Goal: Task Accomplishment & Management: Use online tool/utility

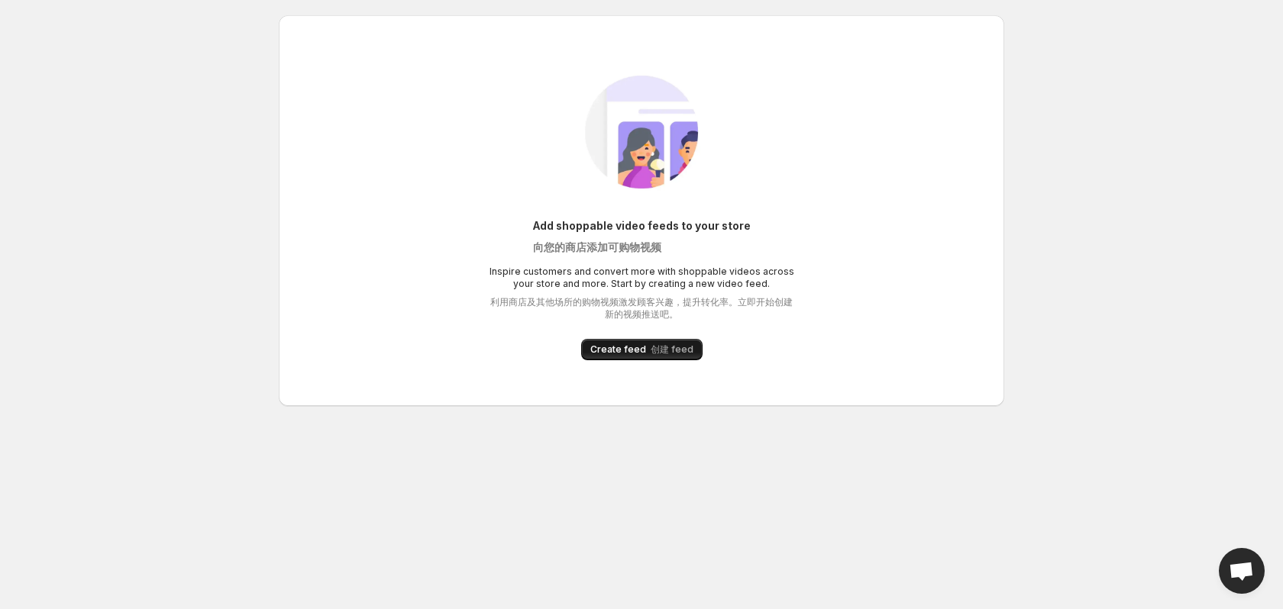
click at [622, 347] on span "Create feed 创建 feed" at bounding box center [641, 350] width 103 height 12
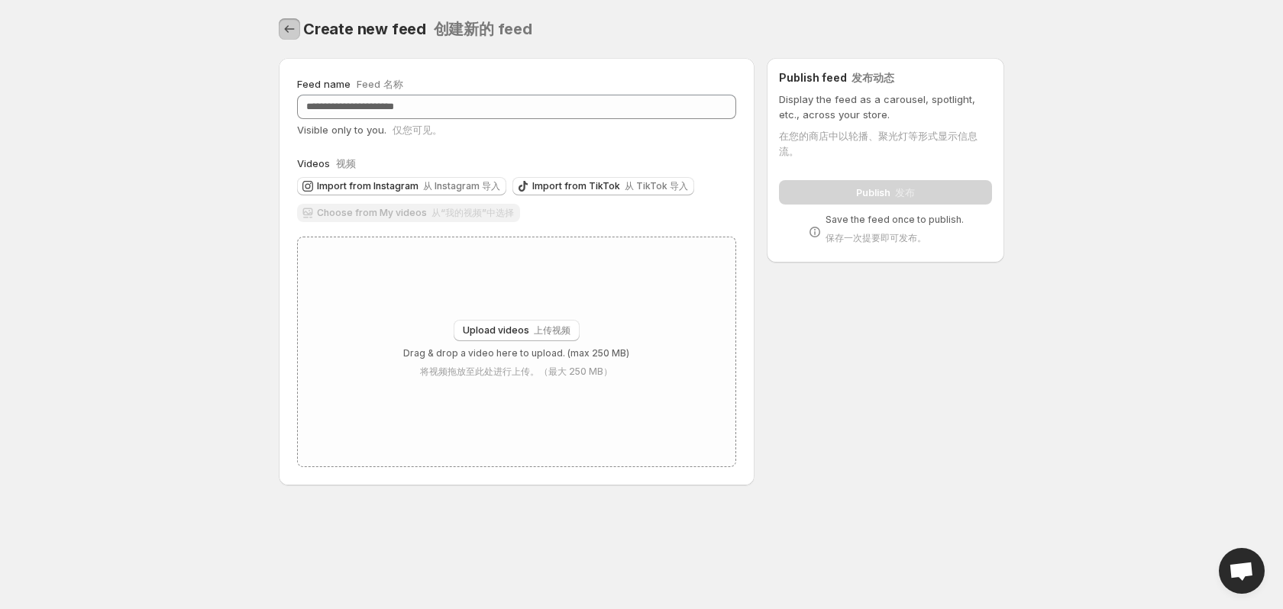
click at [283, 31] on icon "Settings" at bounding box center [289, 28] width 15 height 15
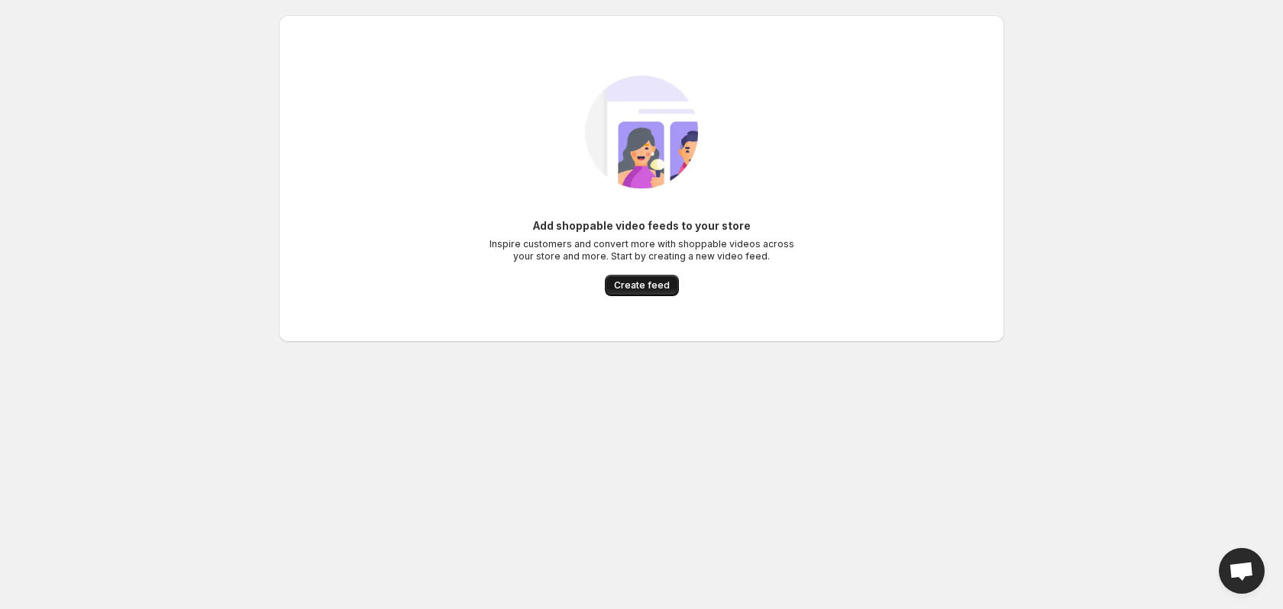
click at [659, 289] on span "Create feed" at bounding box center [642, 285] width 56 height 12
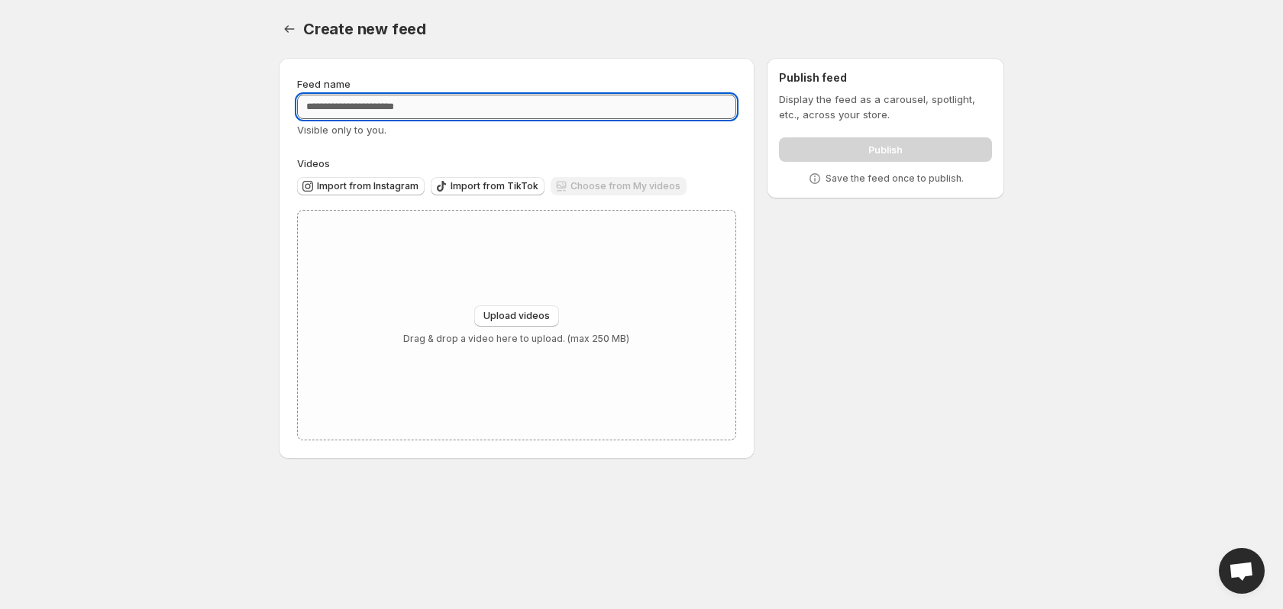
click at [435, 112] on input "Feed name" at bounding box center [516, 107] width 439 height 24
click at [580, 187] on div "Choose from My videos" at bounding box center [619, 187] width 136 height 21
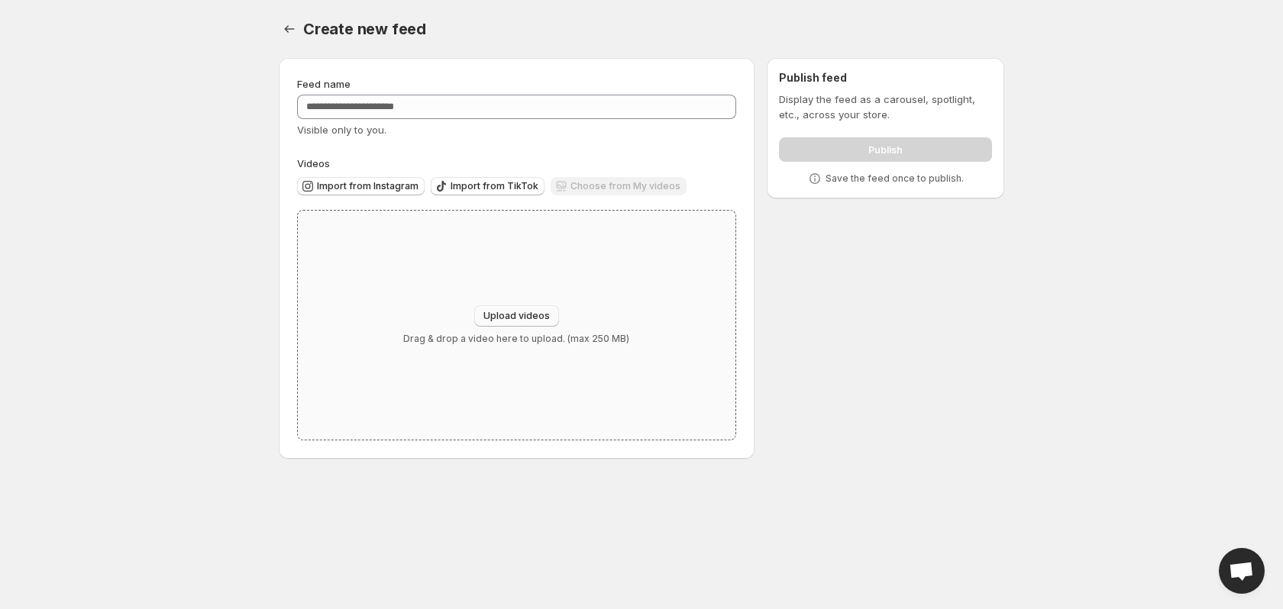
click at [518, 310] on button "Upload videos" at bounding box center [516, 315] width 85 height 21
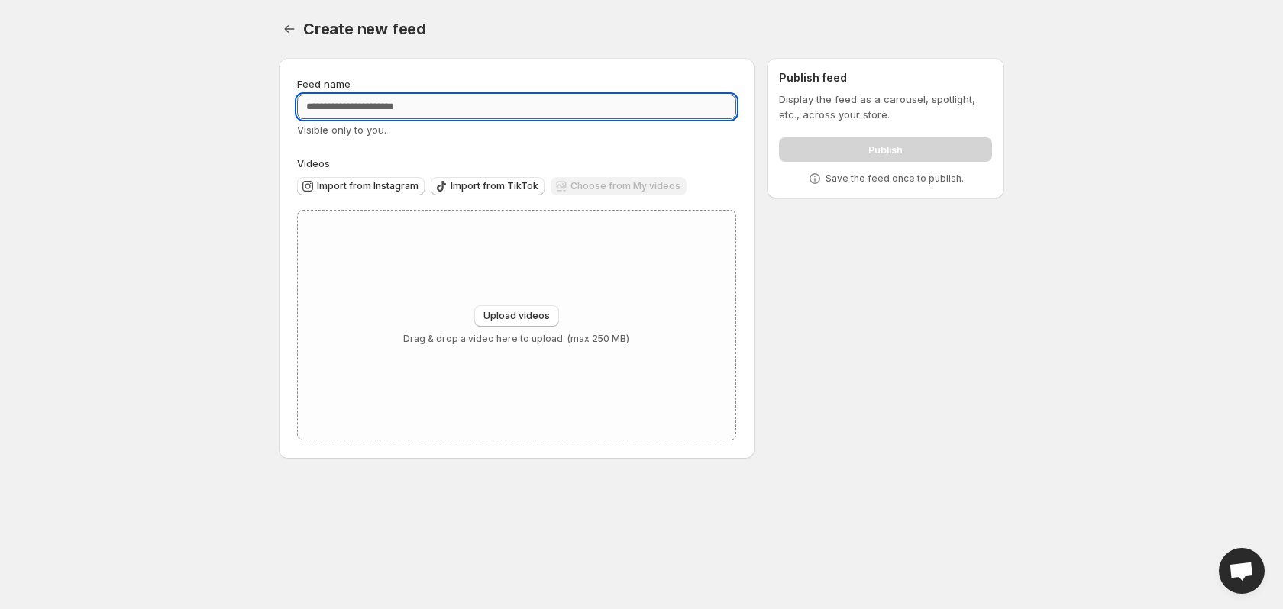
click at [406, 110] on input "Feed name" at bounding box center [516, 107] width 439 height 24
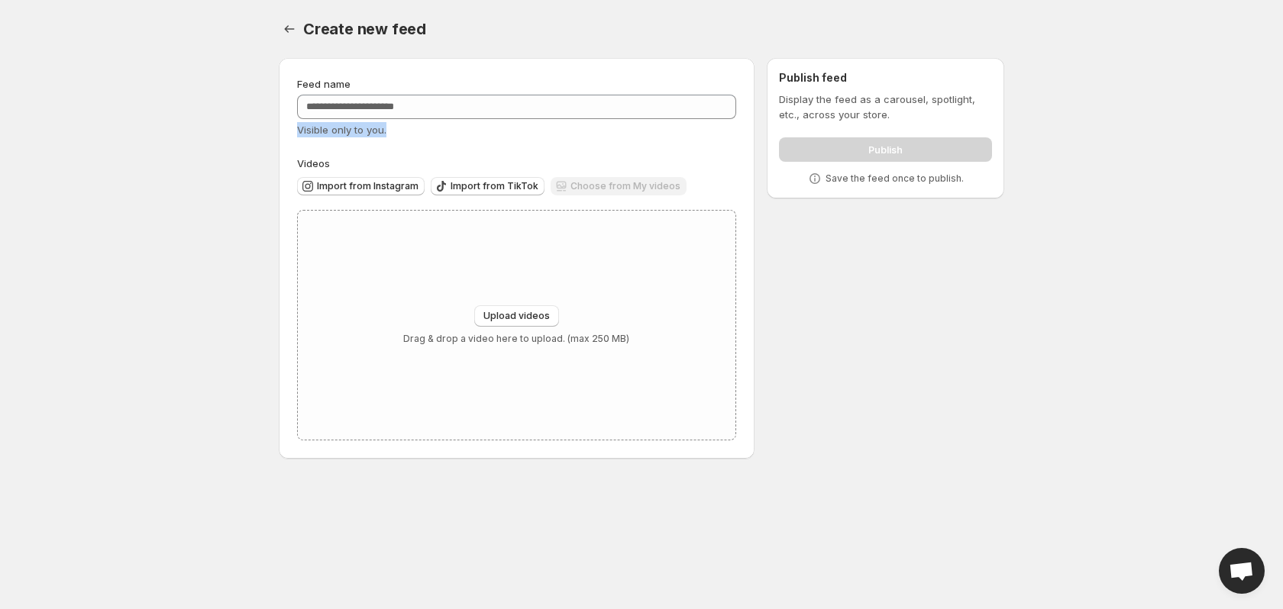
drag, startPoint x: 294, startPoint y: 134, endPoint x: 396, endPoint y: 132, distance: 101.6
click at [396, 132] on div "Feed name Visible only to you. Videos Import from Instagram Import from TikTok …" at bounding box center [517, 258] width 476 height 401
click at [396, 132] on div "Visible only to you." at bounding box center [516, 129] width 439 height 15
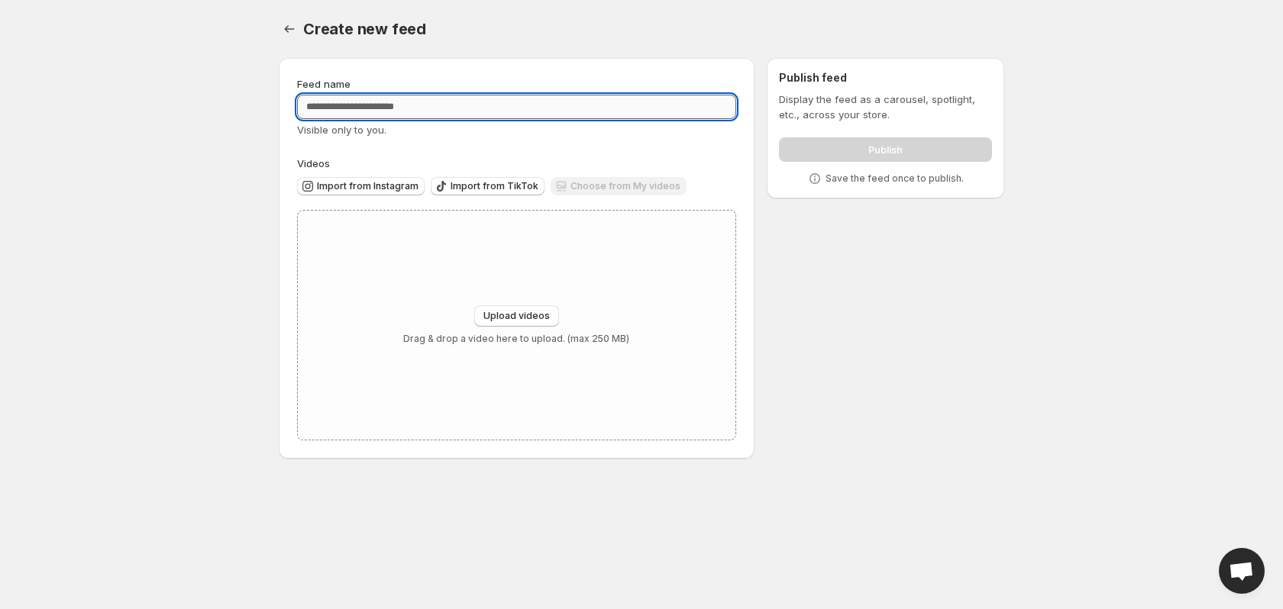
click at [407, 99] on input "Feed name" at bounding box center [516, 107] width 439 height 24
type input "**********"
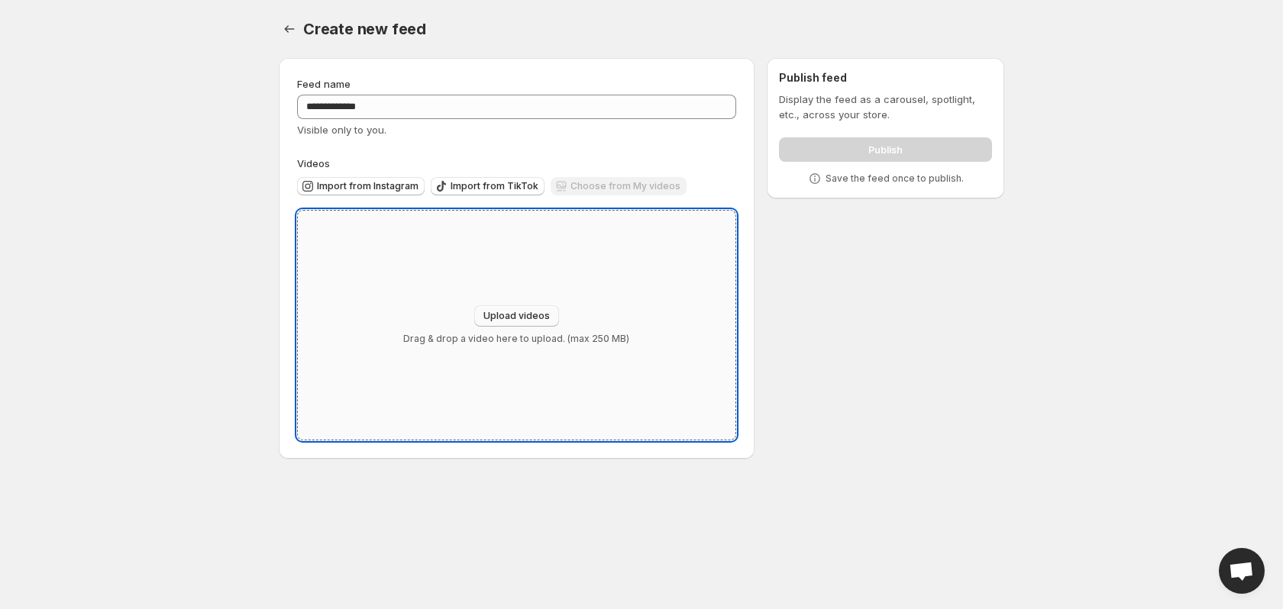
click at [498, 314] on span "Upload videos" at bounding box center [516, 316] width 66 height 12
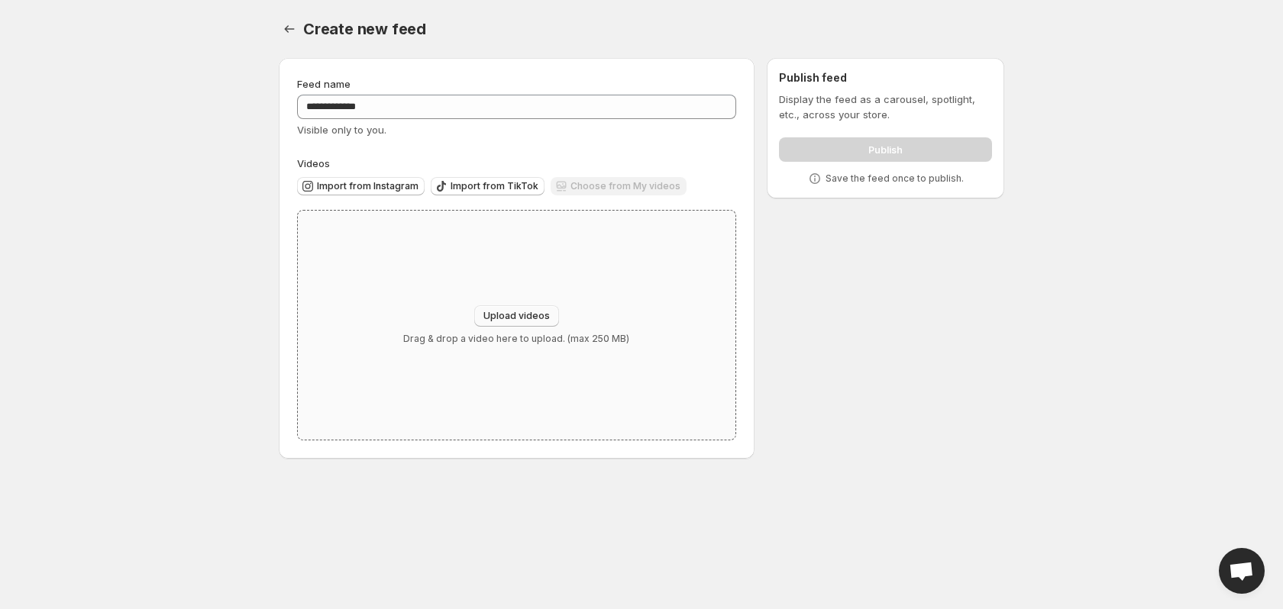
type input "**********"
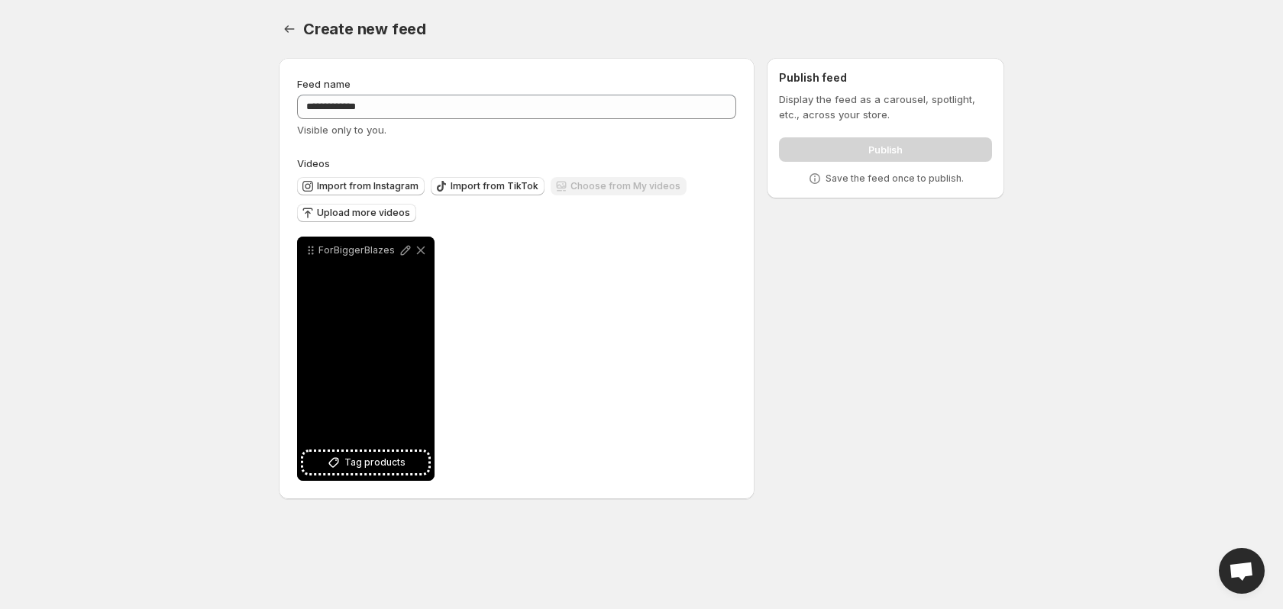
click at [373, 377] on div "ForBiggerBlazes" at bounding box center [365, 359] width 137 height 244
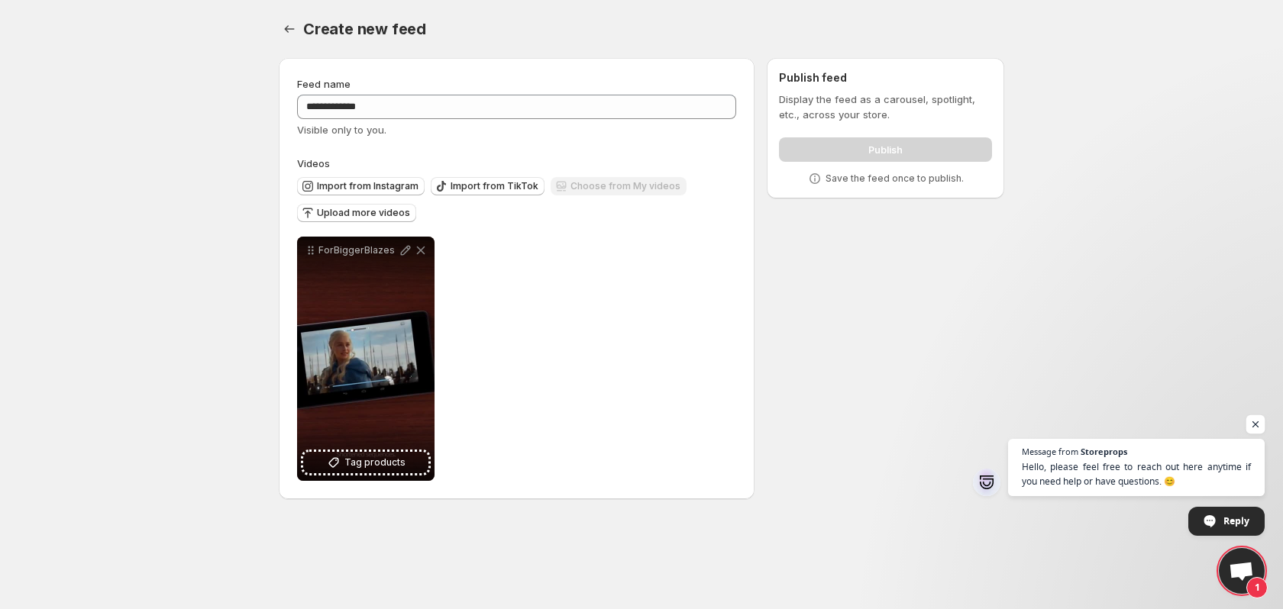
click at [1252, 423] on span "Open chat" at bounding box center [1255, 424] width 19 height 19
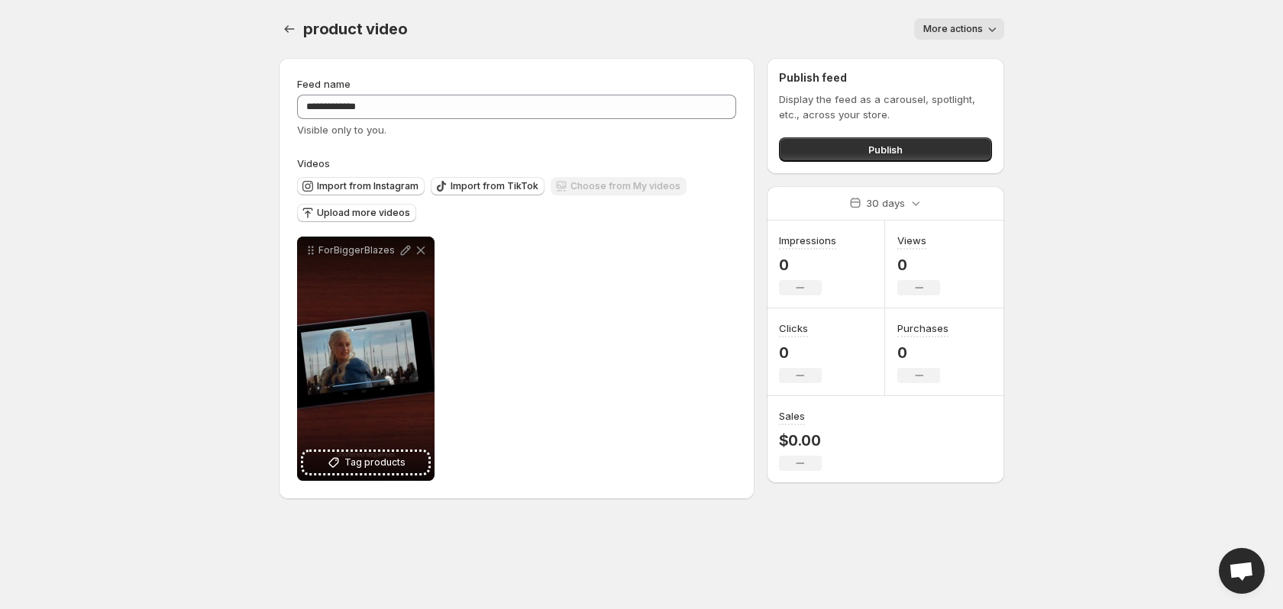
click at [836, 162] on div "Publish feed Display the feed as a carousel, spotlight, etc., across your store…" at bounding box center [885, 116] width 237 height 116
click at [842, 156] on button "Publish" at bounding box center [885, 149] width 213 height 24
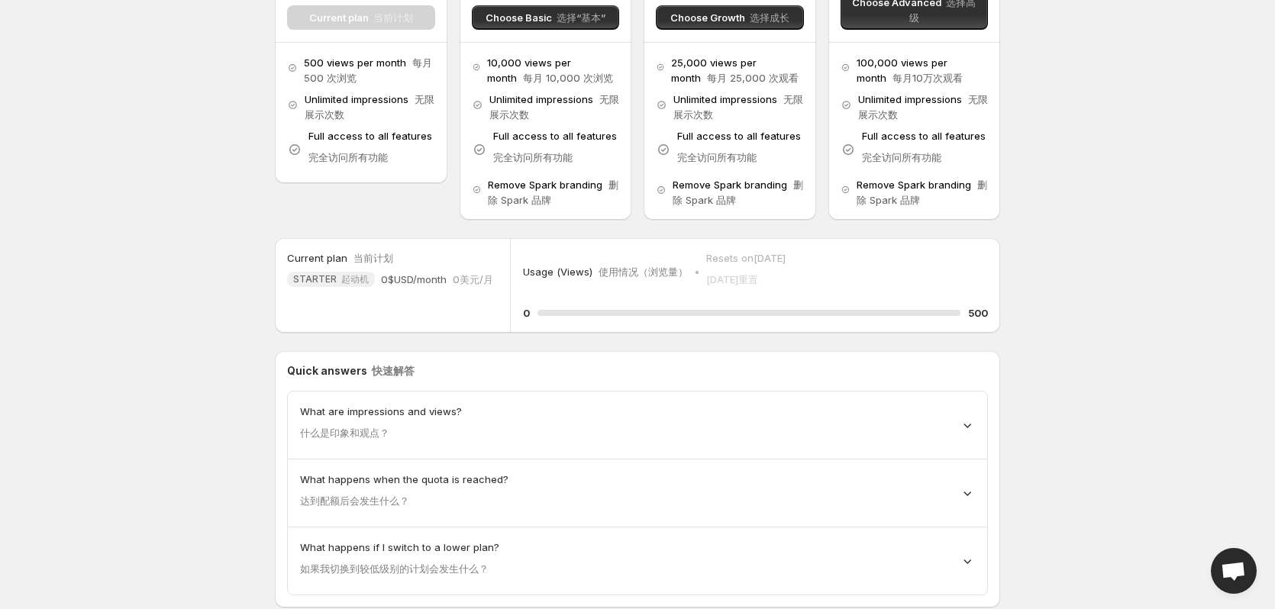
scroll to position [261, 0]
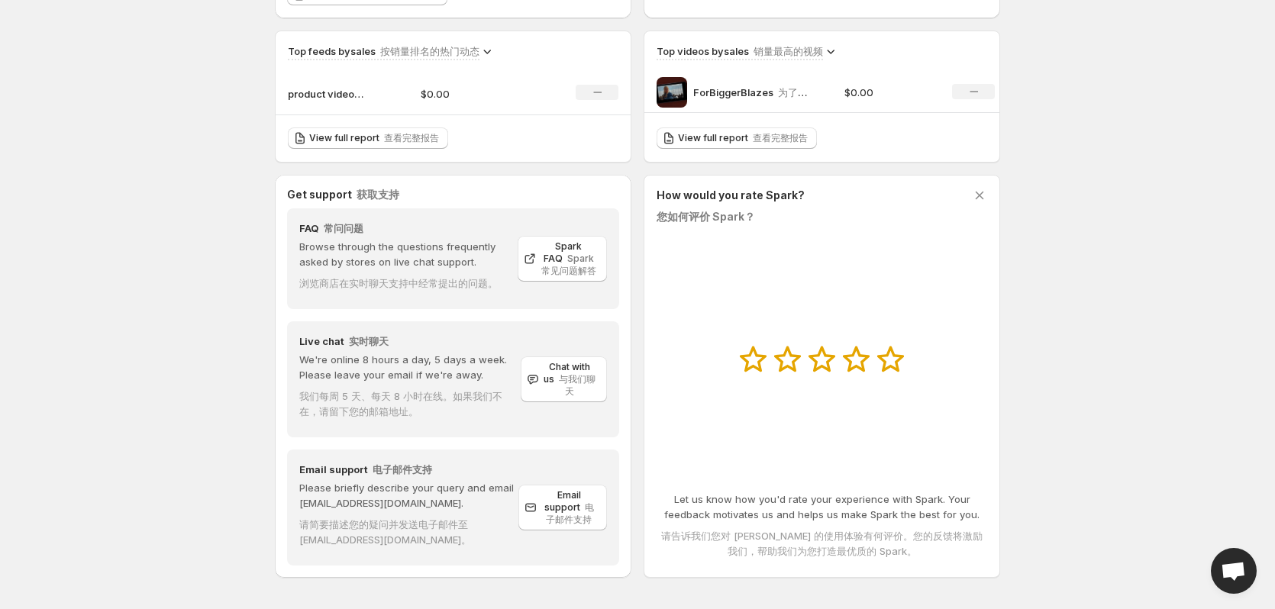
scroll to position [561, 0]
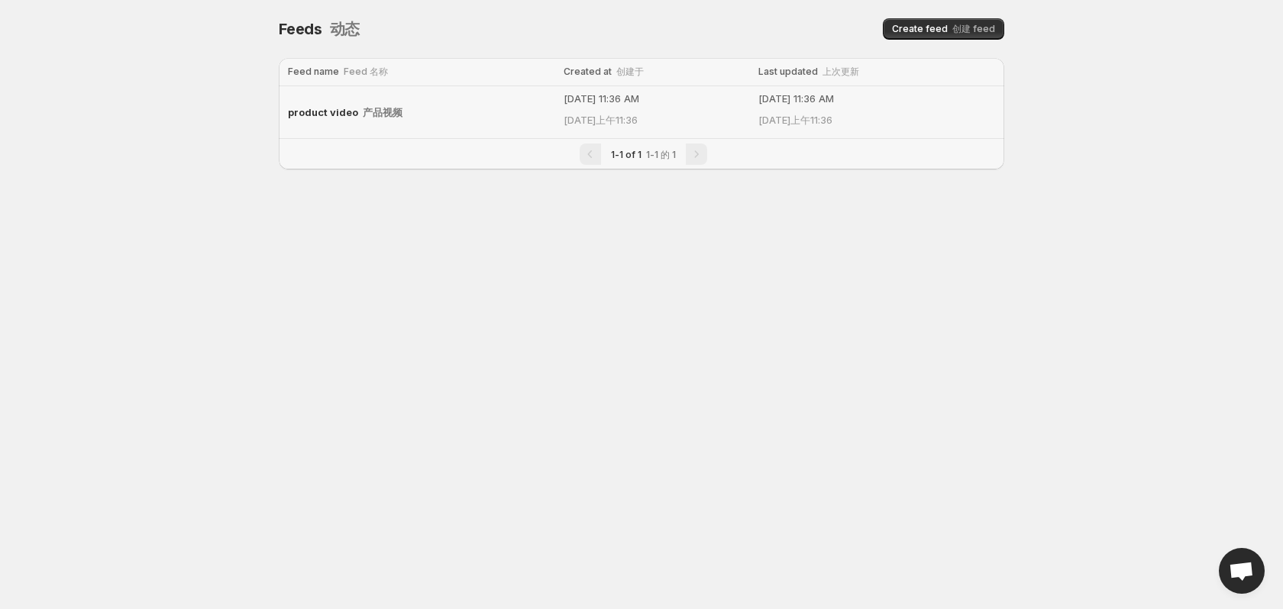
click at [373, 105] on div "product video 产品视频" at bounding box center [421, 112] width 266 height 27
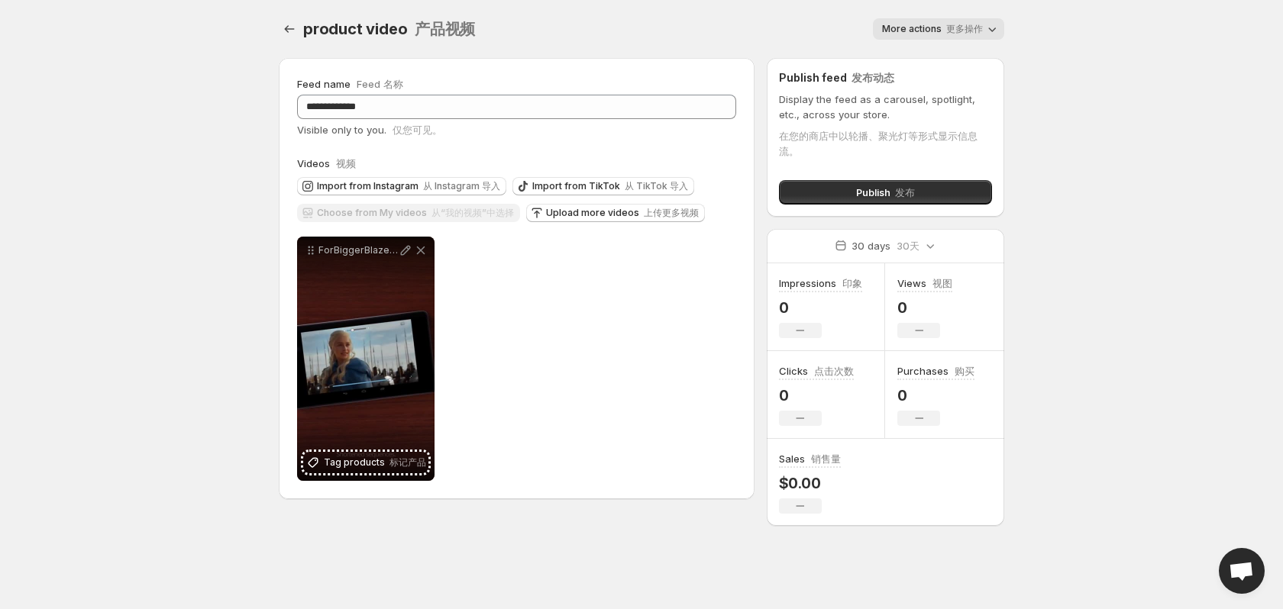
click at [961, 29] on font "更多操作" at bounding box center [964, 28] width 37 height 11
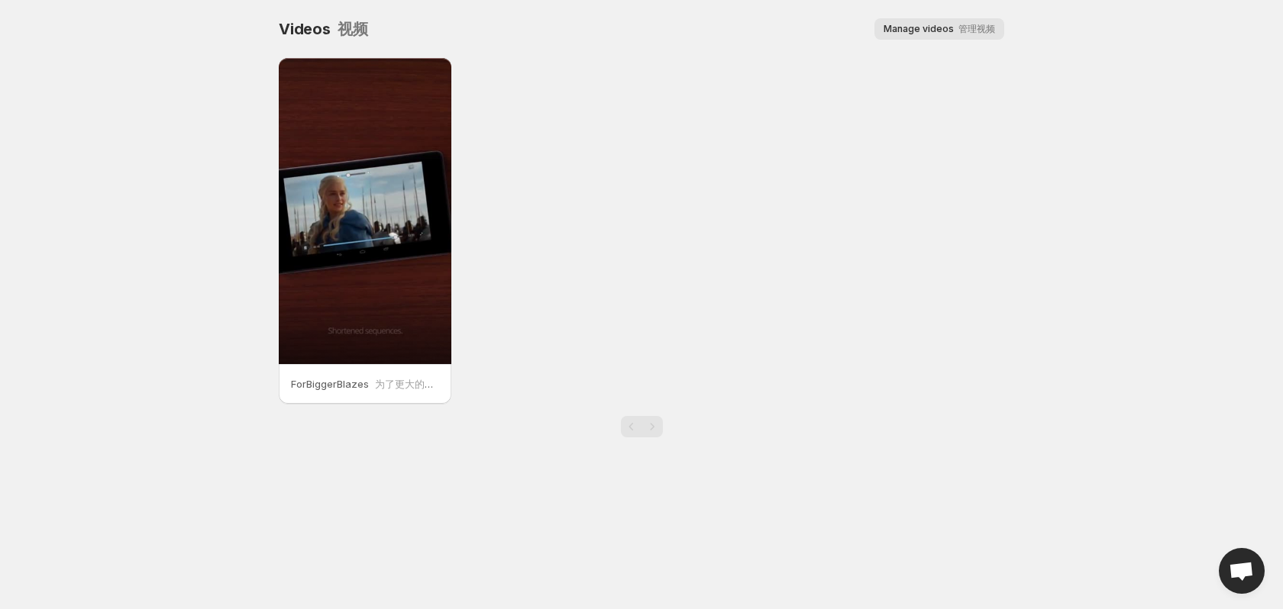
click at [903, 27] on span "Manage videos 管理视频" at bounding box center [938, 29] width 111 height 12
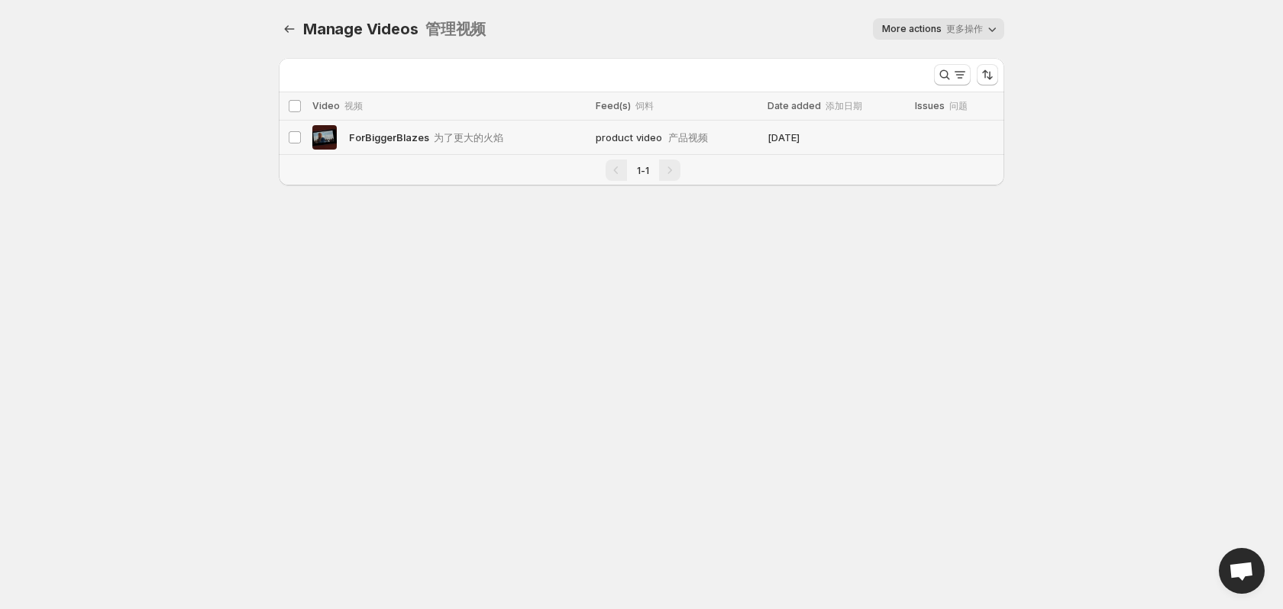
click at [421, 139] on span "ForBiggerBlazes 为了更大的火焰" at bounding box center [426, 137] width 154 height 15
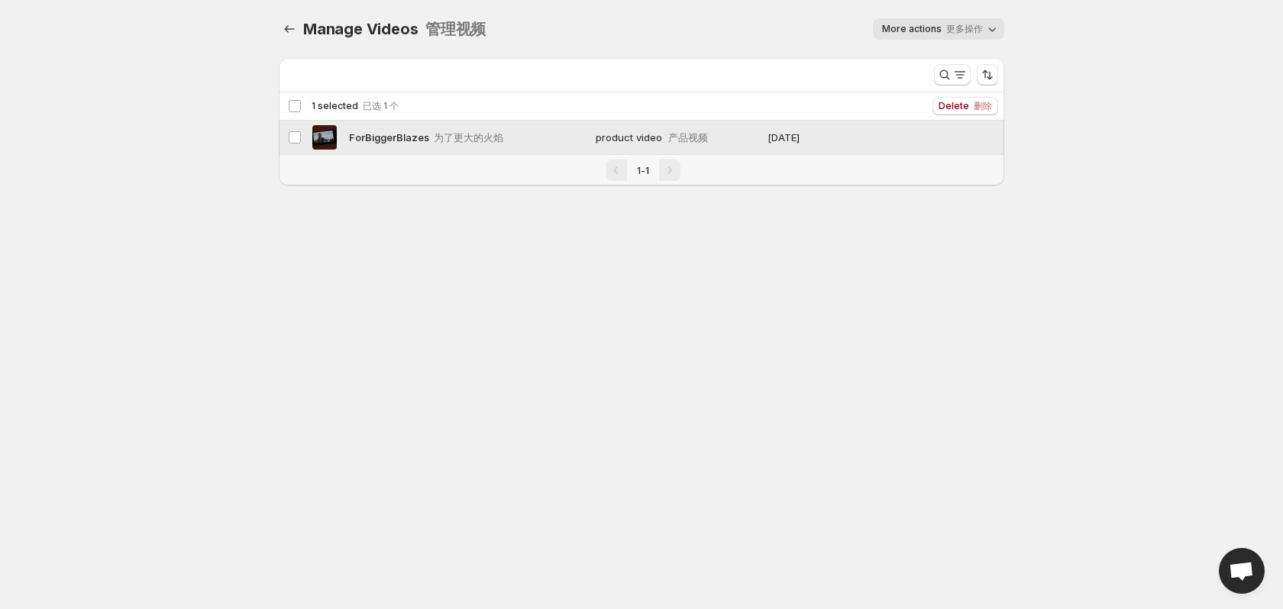
click at [467, 145] on div "ForBiggerBlazes 为了更大的火焰" at bounding box center [449, 137] width 274 height 24
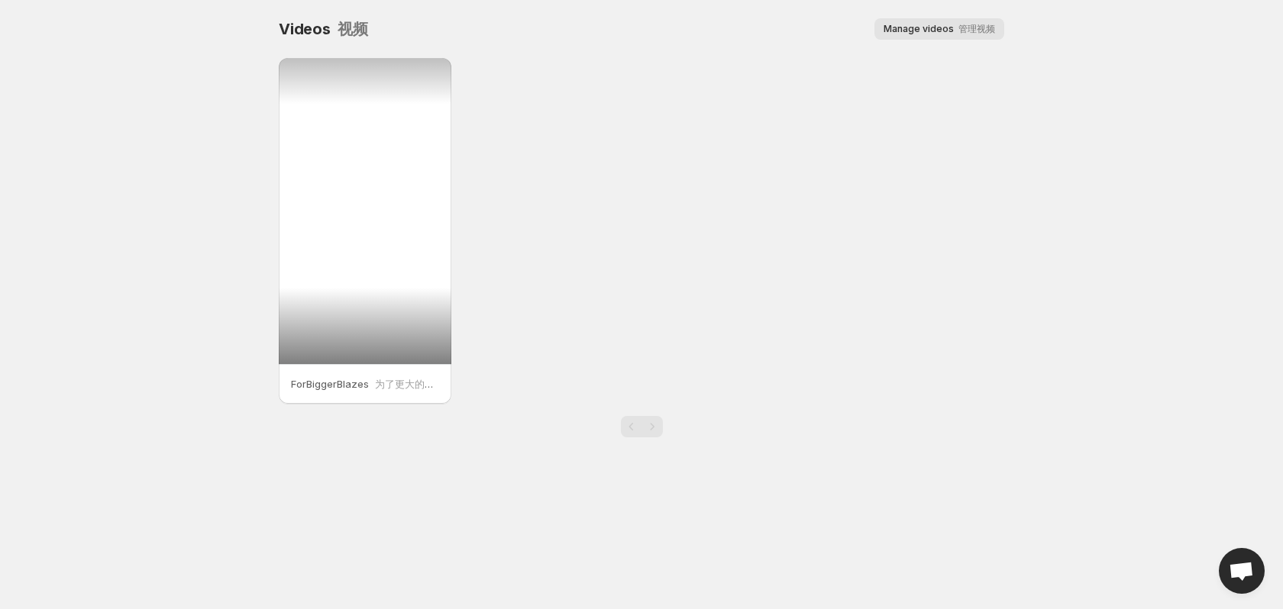
click at [419, 338] on div at bounding box center [365, 211] width 173 height 306
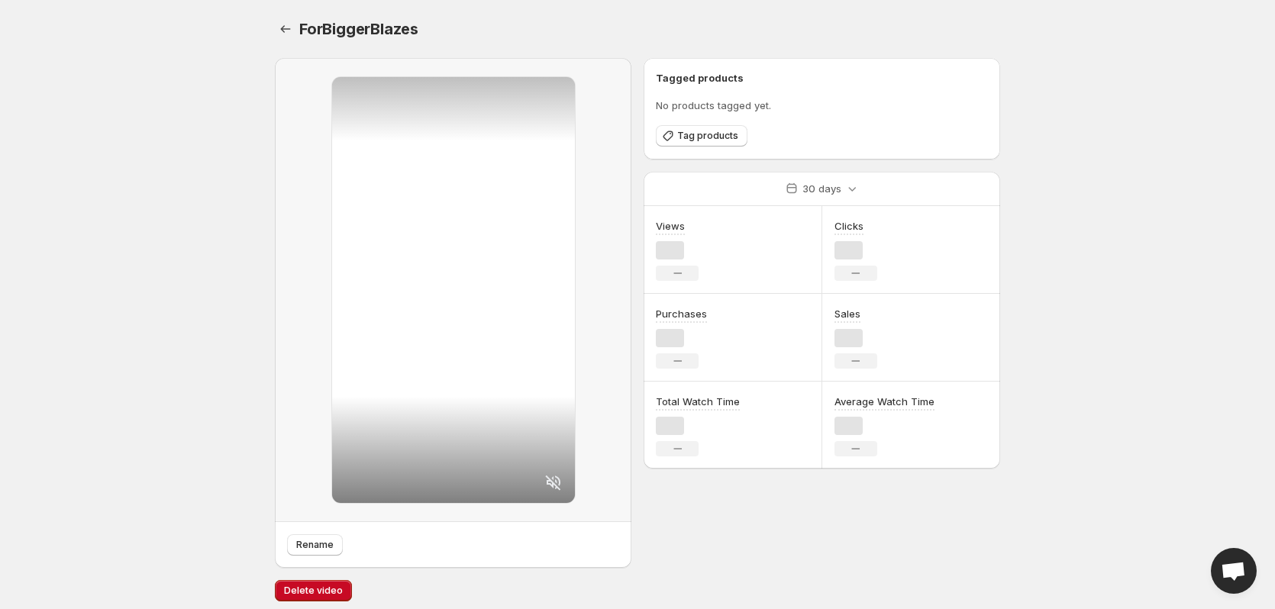
click at [392, 384] on div at bounding box center [453, 290] width 243 height 426
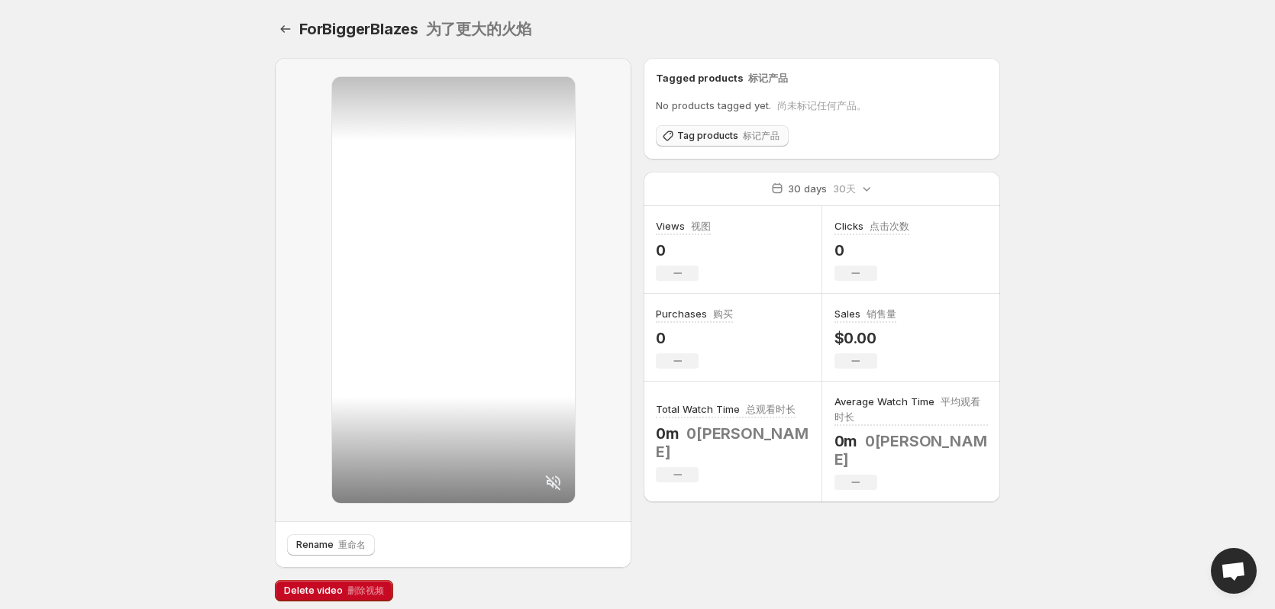
click at [729, 131] on span "Tag products 标记产品" at bounding box center [728, 136] width 102 height 12
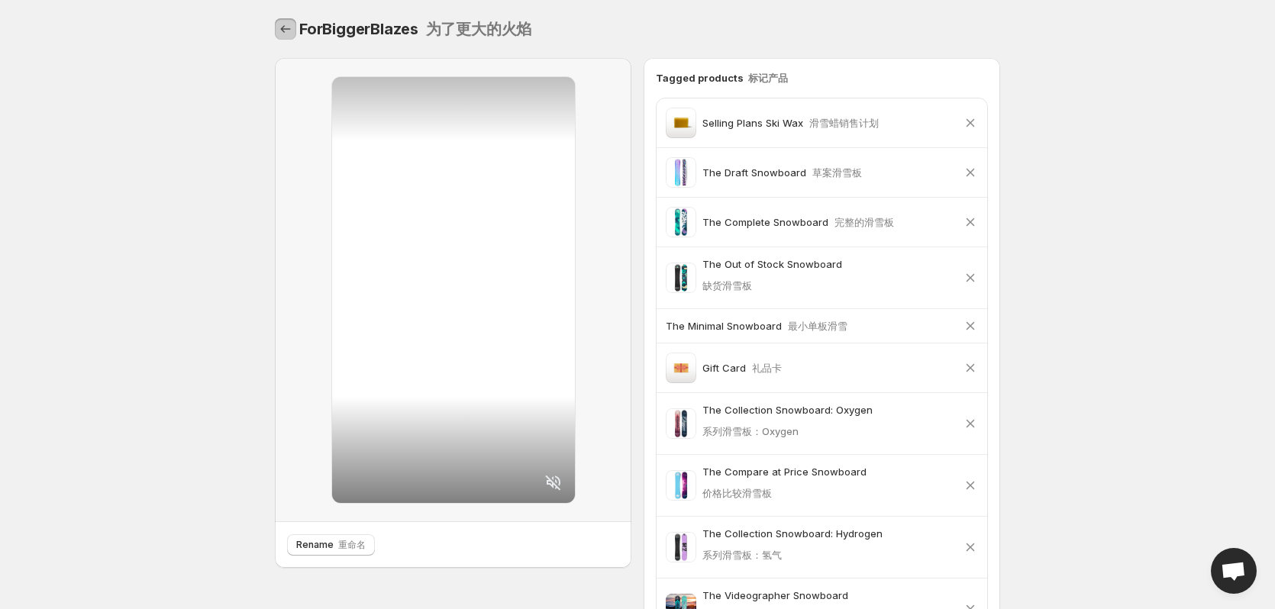
click at [286, 34] on icon "Settings" at bounding box center [285, 28] width 15 height 15
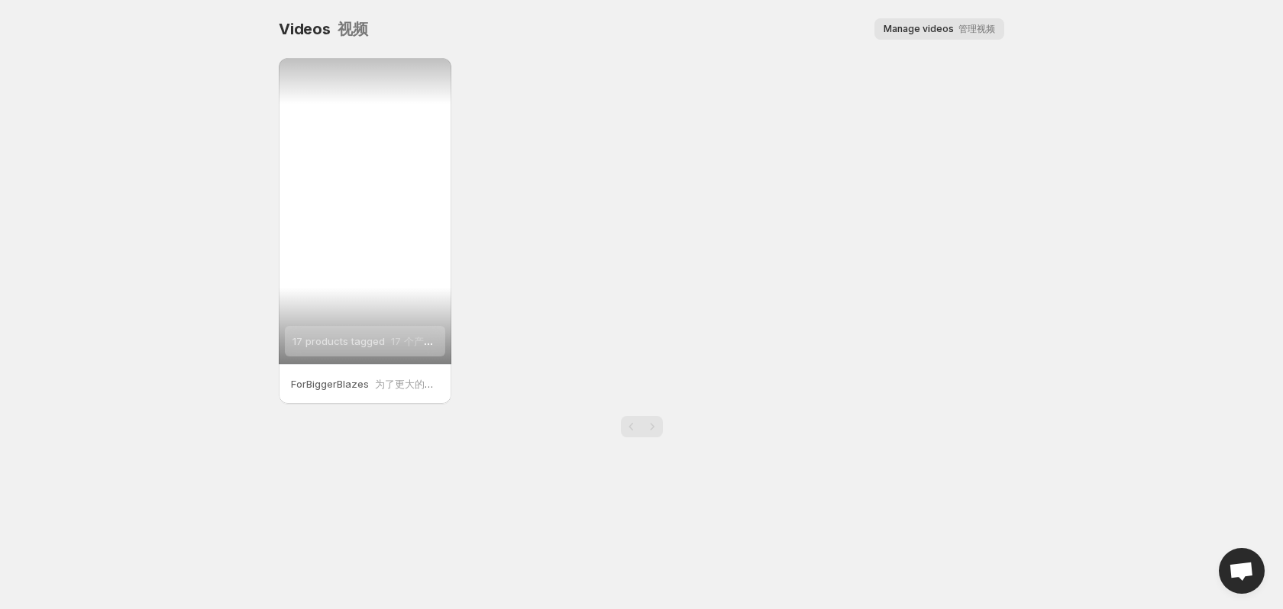
click at [423, 344] on font "17 个产品标签" at bounding box center [422, 341] width 63 height 12
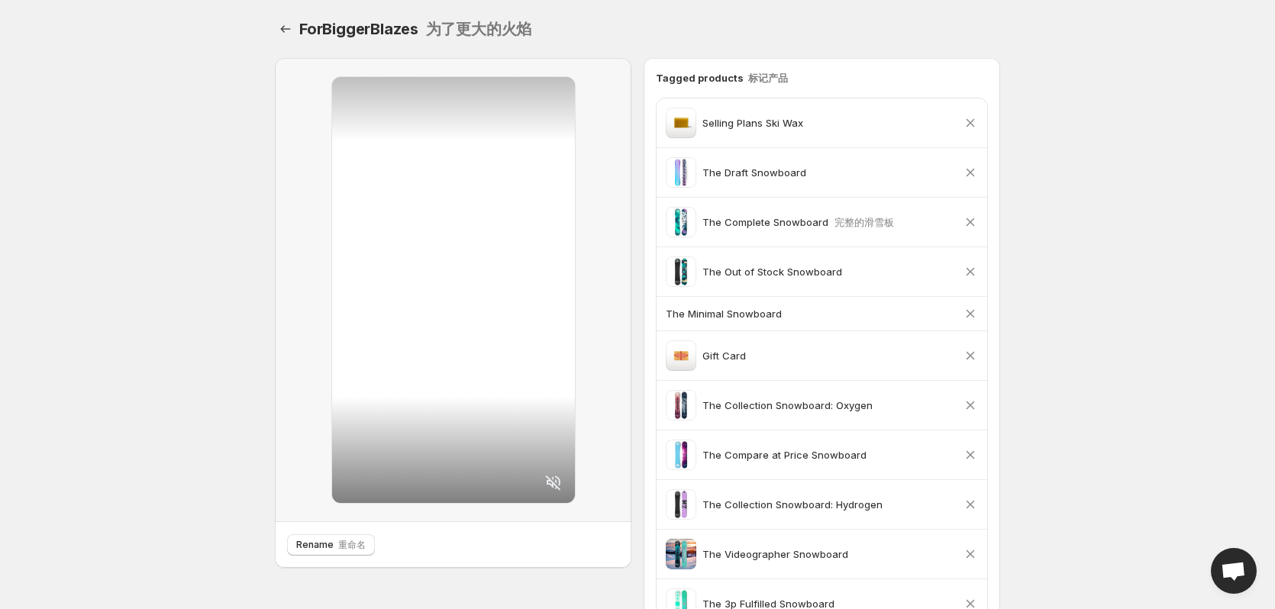
click at [695, 127] on span at bounding box center [681, 123] width 31 height 31
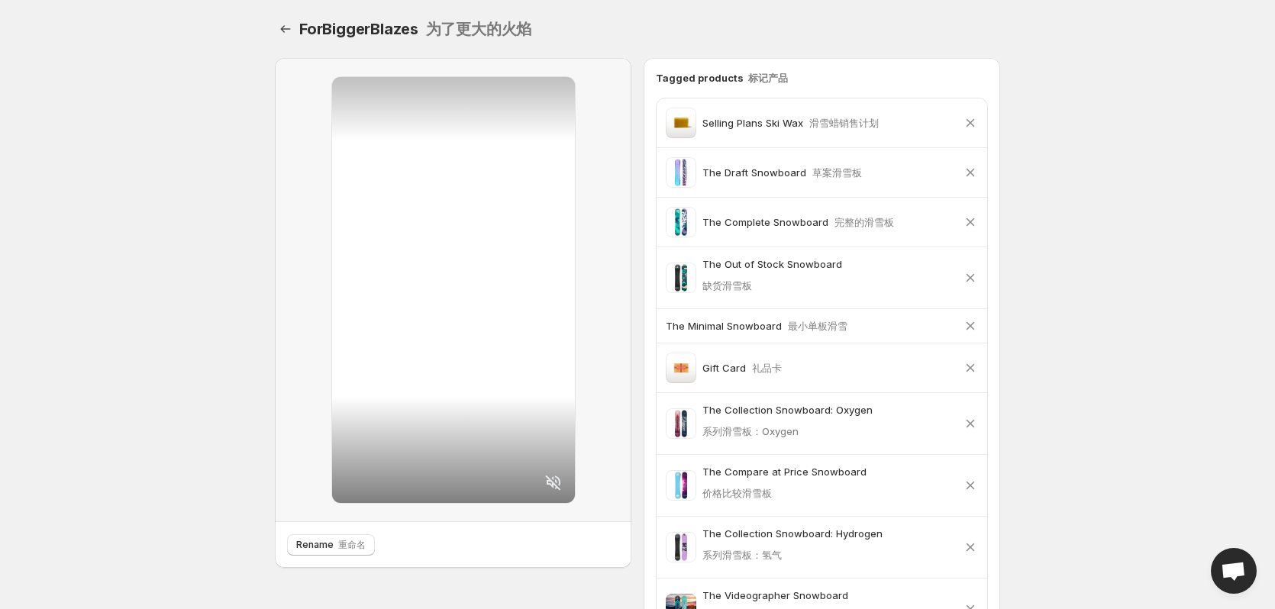
click at [729, 126] on p "Selling Plans Ski Wax 滑雪蜡销售计划" at bounding box center [790, 122] width 176 height 15
click at [823, 128] on font "滑雪蜡销售计划" at bounding box center [843, 123] width 69 height 12
click at [282, 34] on icon "Settings" at bounding box center [285, 28] width 15 height 15
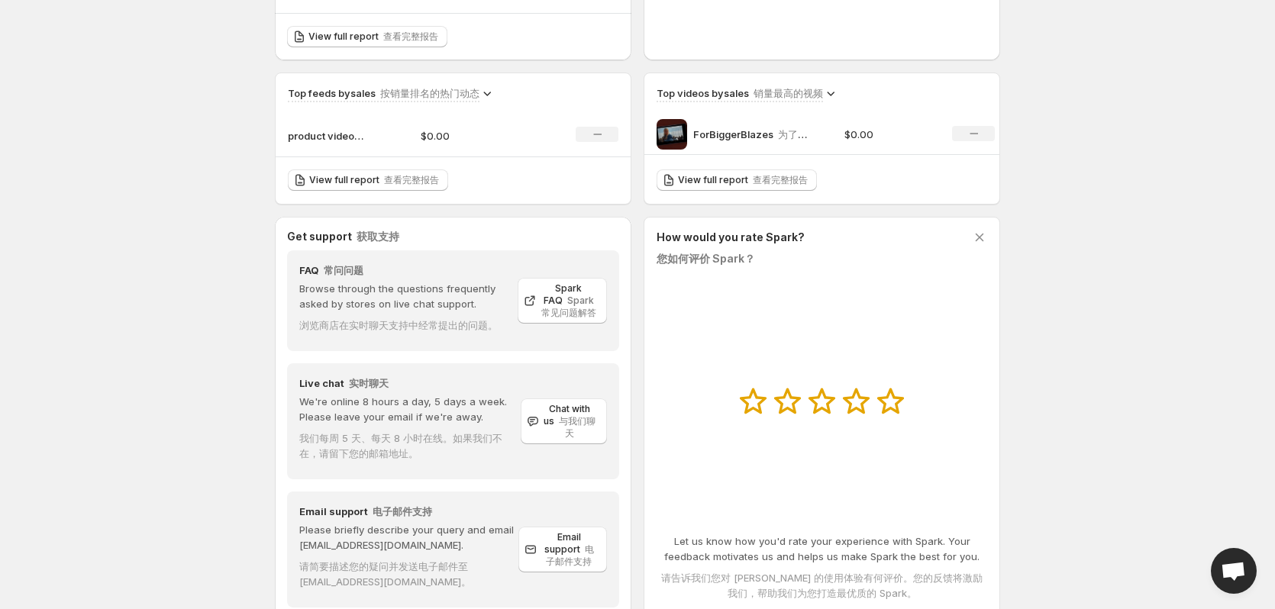
scroll to position [561, 0]
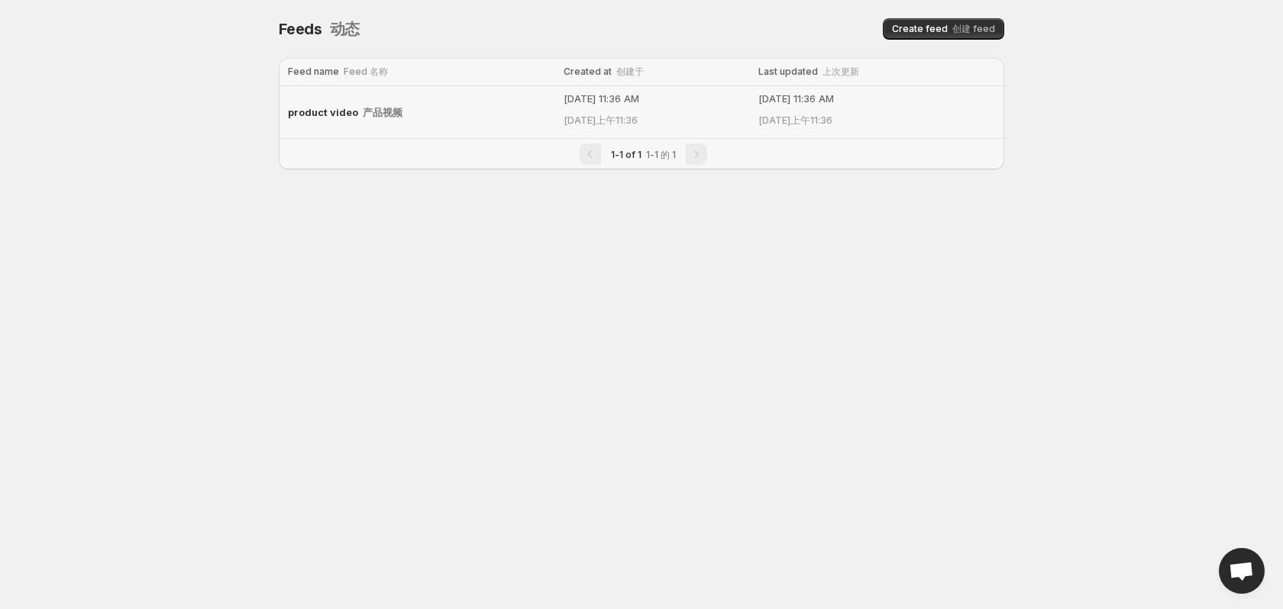
click at [373, 115] on font "产品视频" at bounding box center [383, 112] width 40 height 12
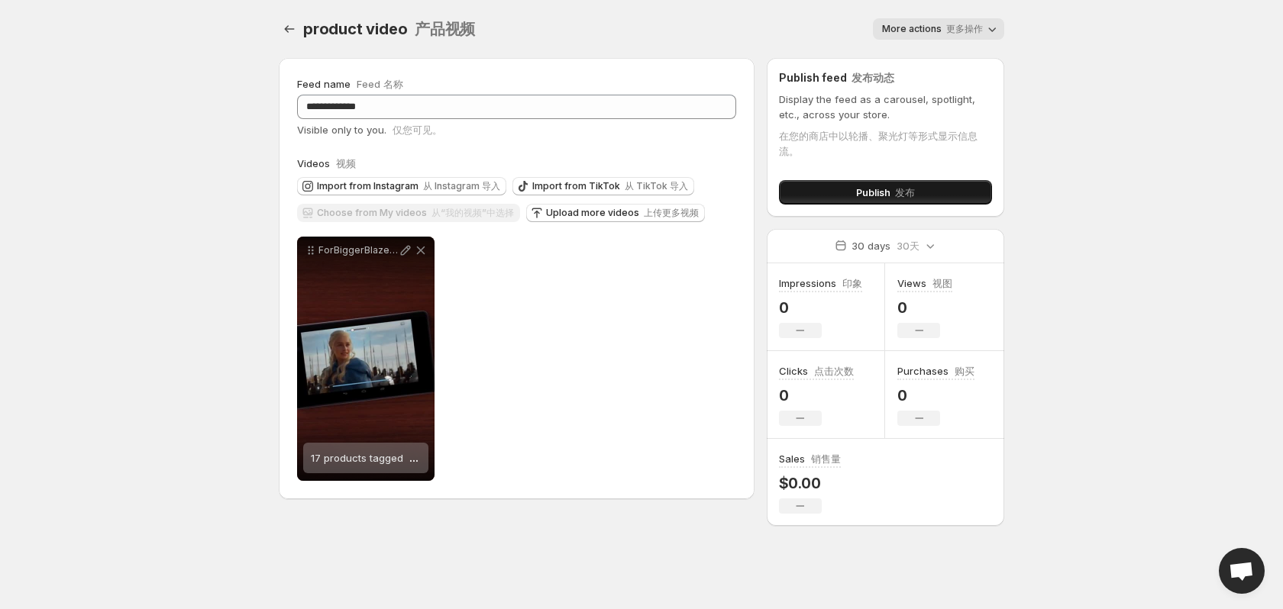
click at [863, 192] on span "Publish 发布" at bounding box center [885, 192] width 59 height 15
click at [279, 33] on button "Settings" at bounding box center [289, 28] width 21 height 21
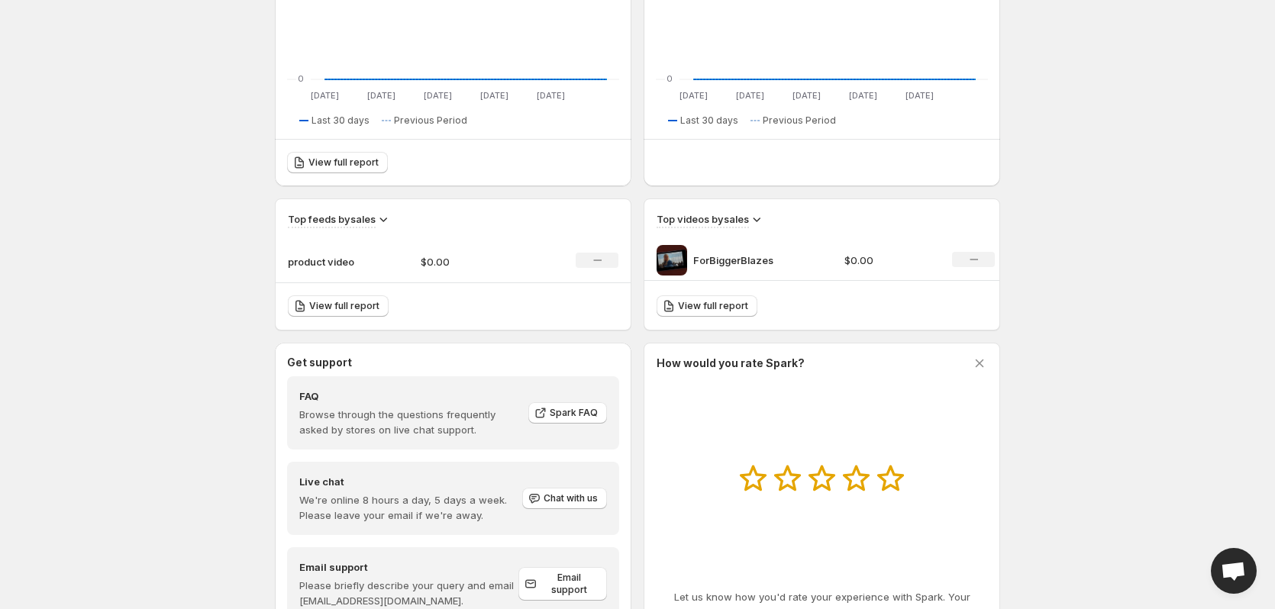
scroll to position [401, 0]
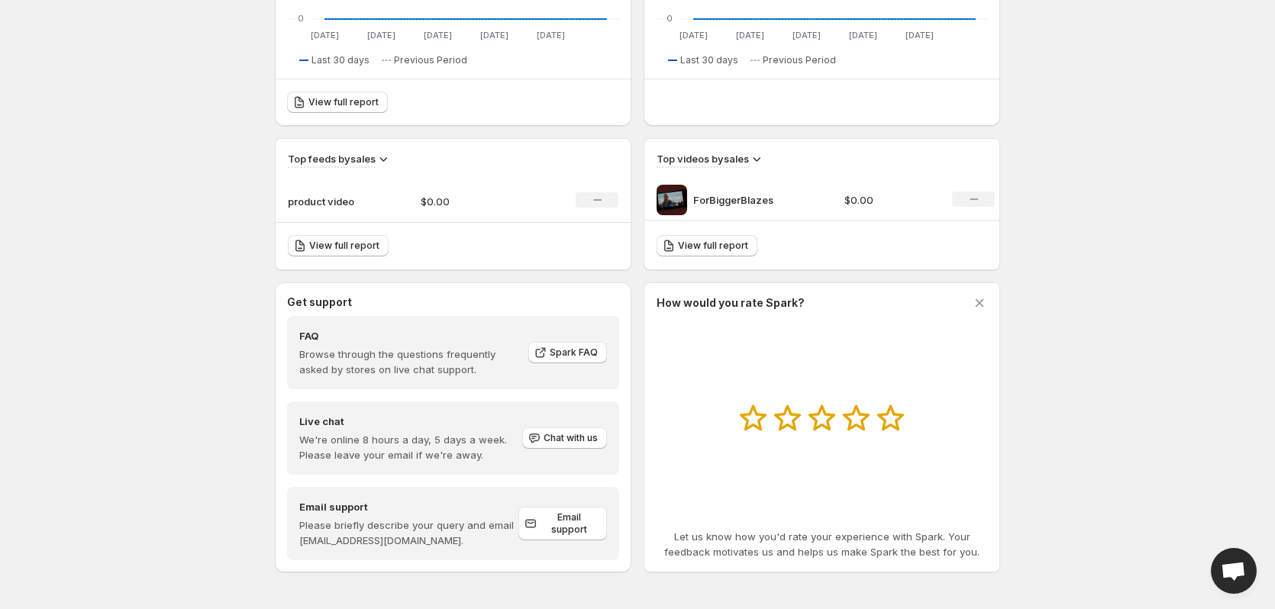
click at [678, 195] on img at bounding box center [672, 200] width 31 height 31
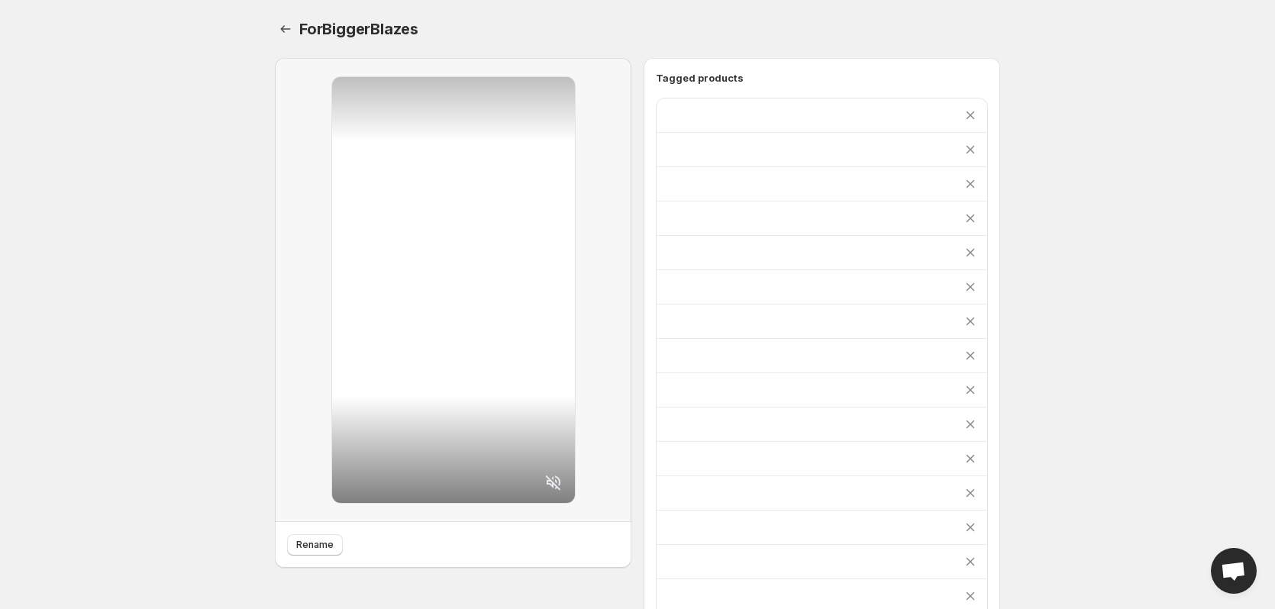
click at [728, 163] on div "Remove product" at bounding box center [822, 150] width 331 height 34
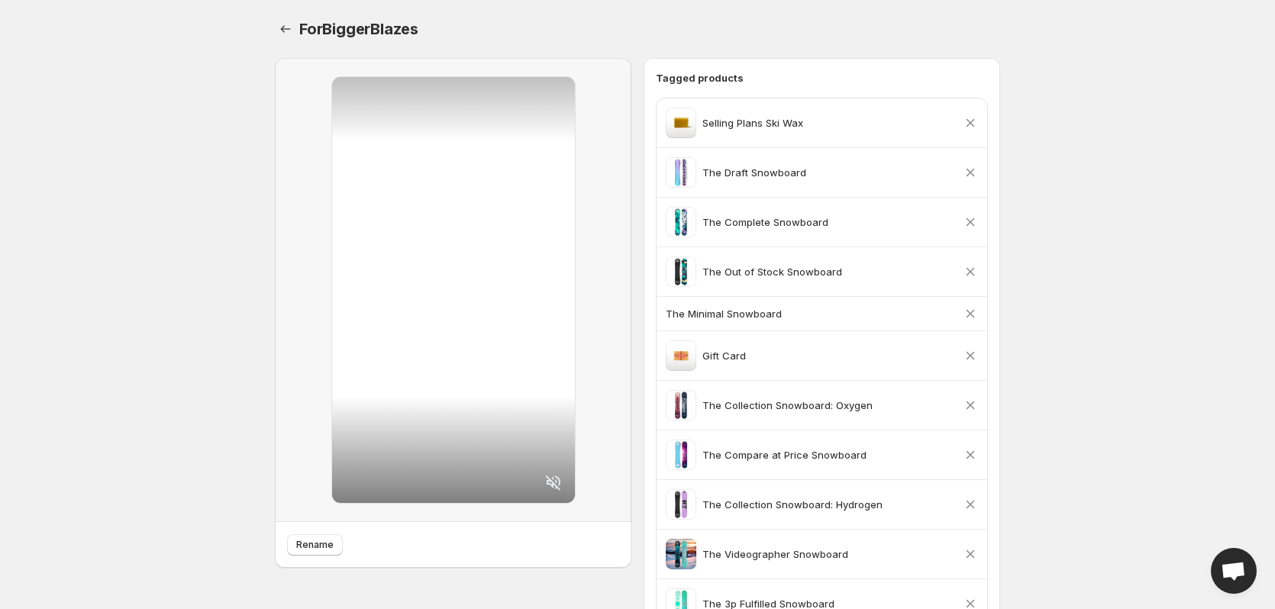
click at [559, 480] on icon at bounding box center [552, 482] width 15 height 15
click at [559, 481] on icon at bounding box center [554, 483] width 14 height 14
click at [559, 481] on icon at bounding box center [552, 482] width 15 height 15
click at [559, 481] on icon at bounding box center [554, 483] width 14 height 14
click at [559, 481] on icon at bounding box center [552, 482] width 15 height 15
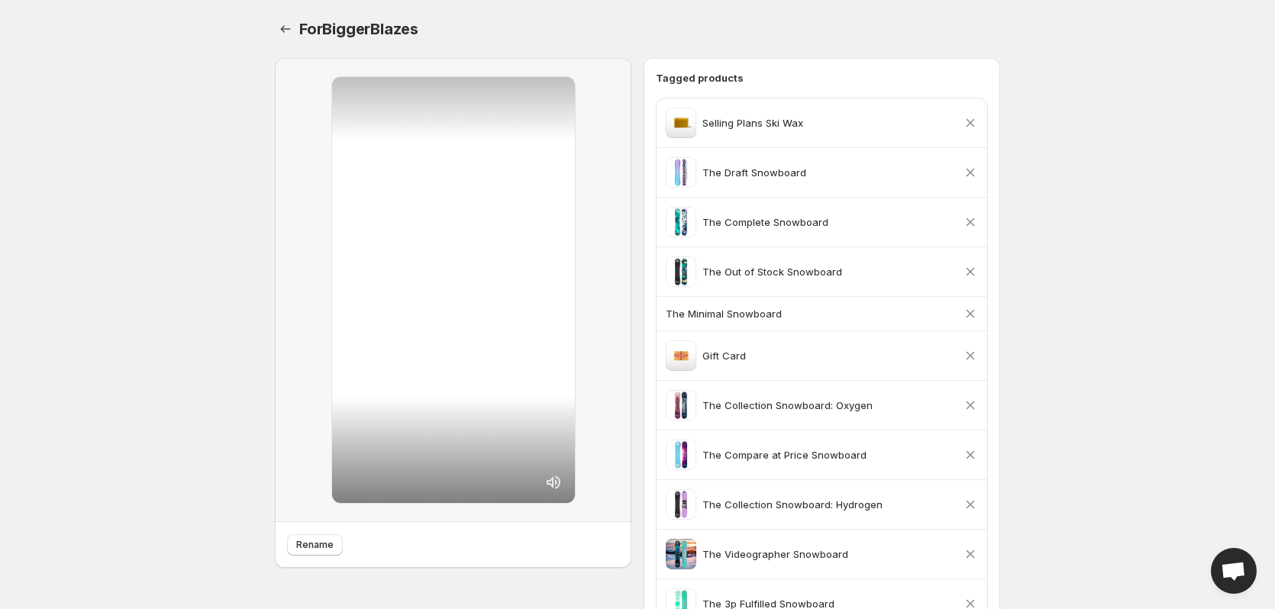
click at [559, 481] on icon at bounding box center [554, 483] width 14 height 14
click at [559, 481] on icon at bounding box center [552, 482] width 15 height 15
click at [559, 481] on icon at bounding box center [554, 483] width 14 height 14
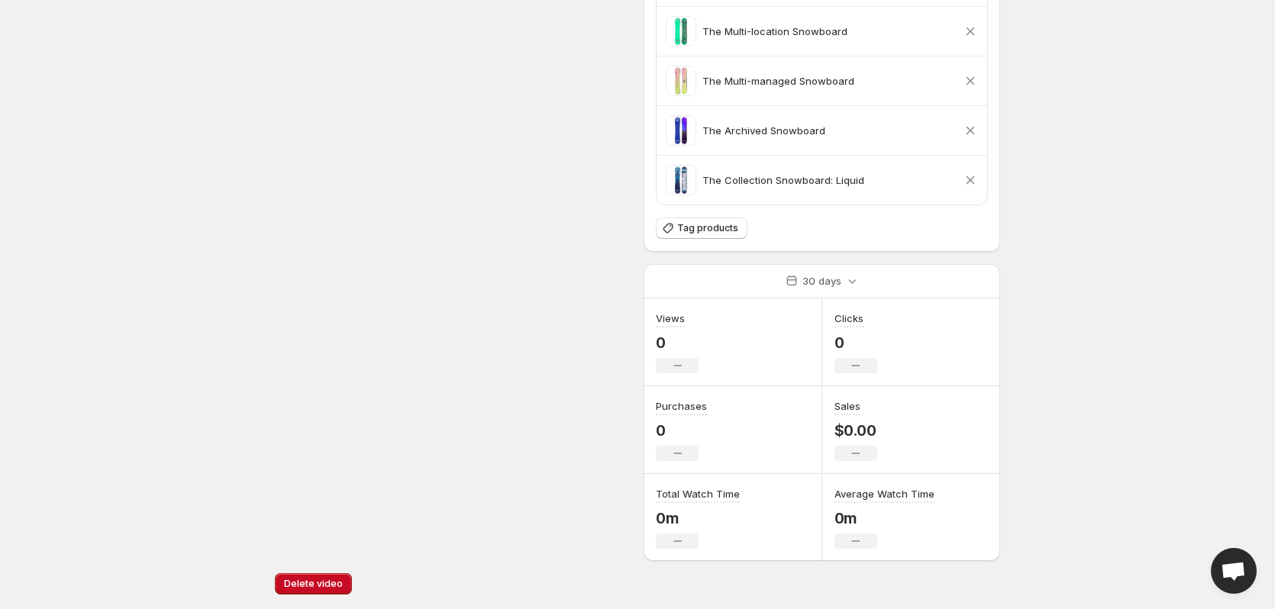
scroll to position [722, 0]
click at [796, 279] on icon at bounding box center [792, 280] width 10 height 11
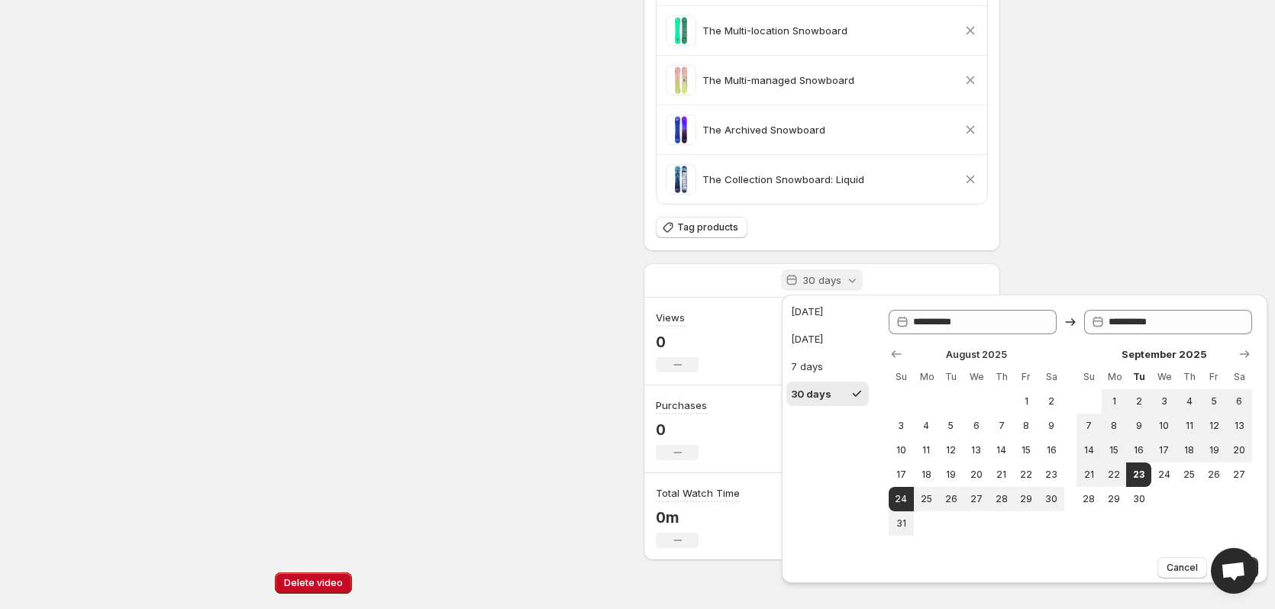
click at [793, 279] on icon at bounding box center [792, 280] width 10 height 11
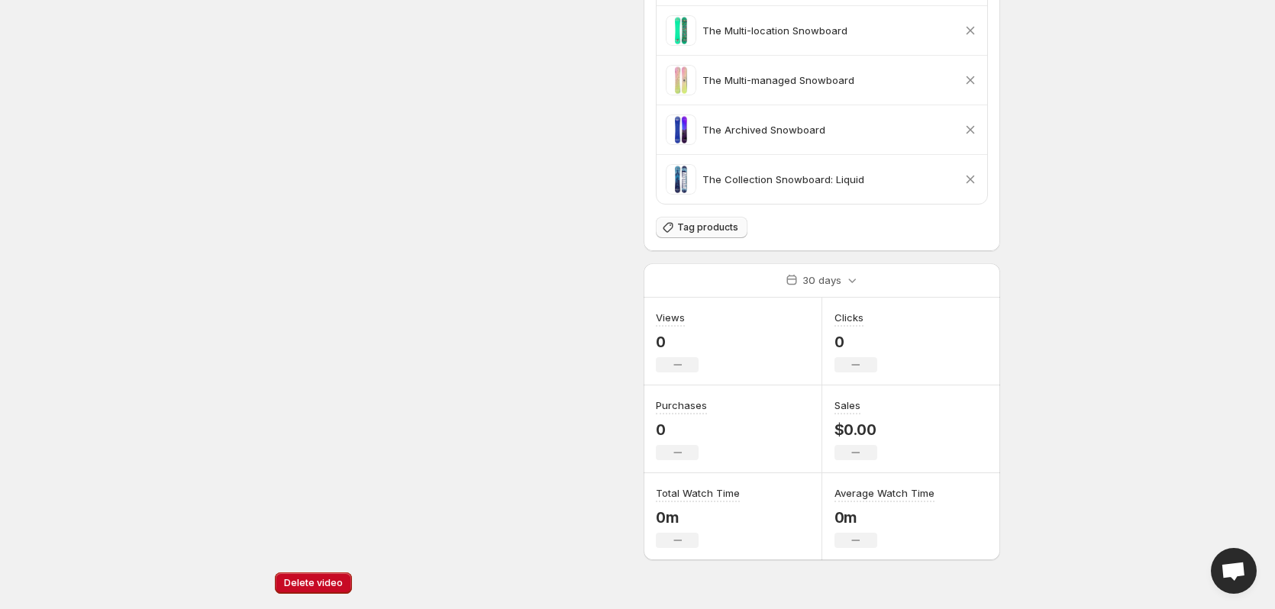
click at [700, 231] on span "Tag products" at bounding box center [707, 227] width 61 height 12
